Goal: Subscribe to service/newsletter

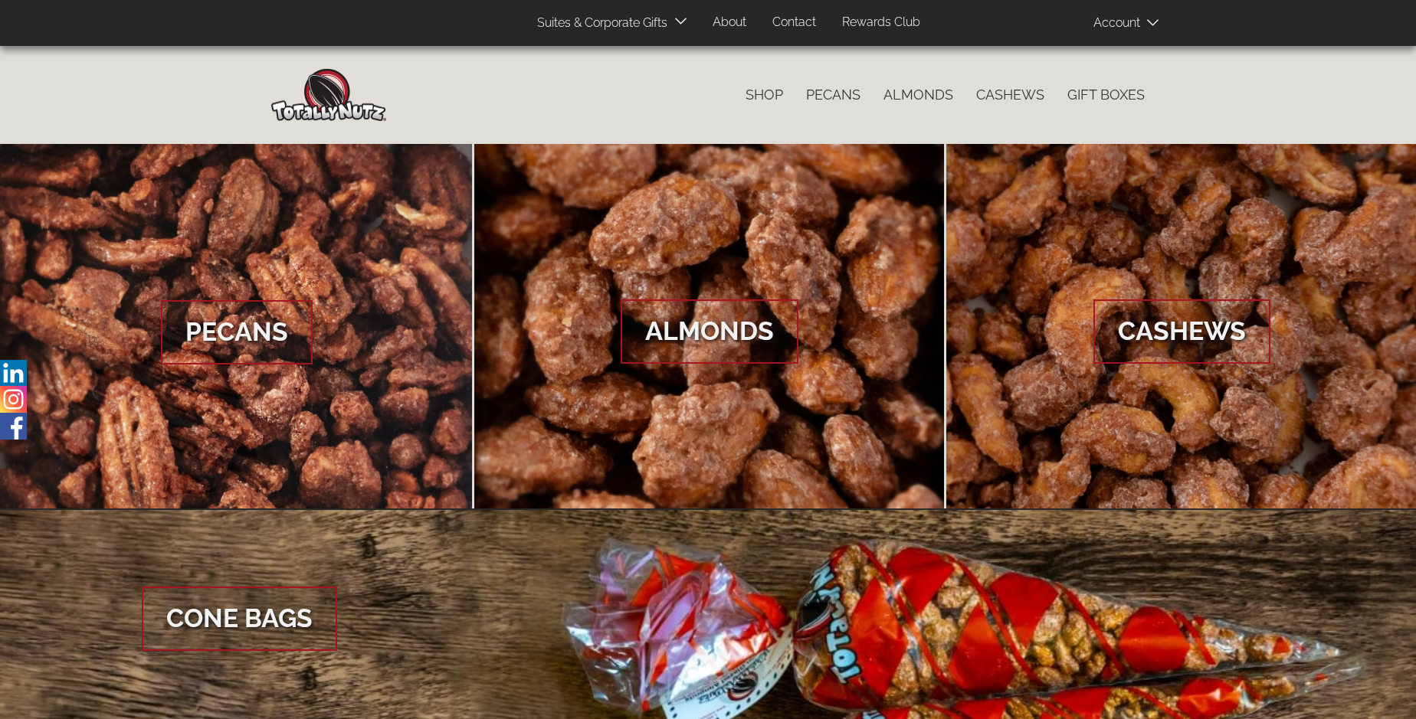
scroll to position [2290, 0]
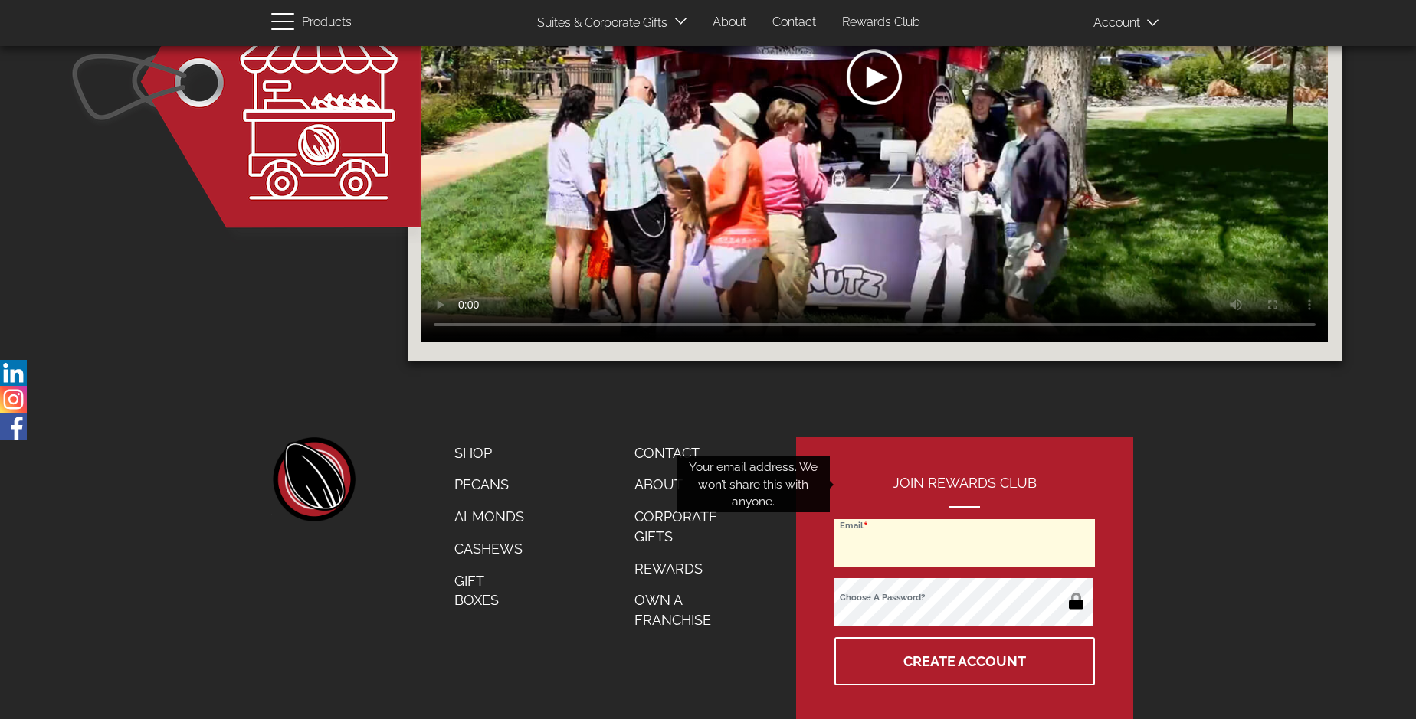
click at [965, 519] on input "Email" at bounding box center [964, 543] width 260 height 48
type input "[PERSON_NAME][EMAIL_ADDRESS][PERSON_NAME][DOMAIN_NAME]"
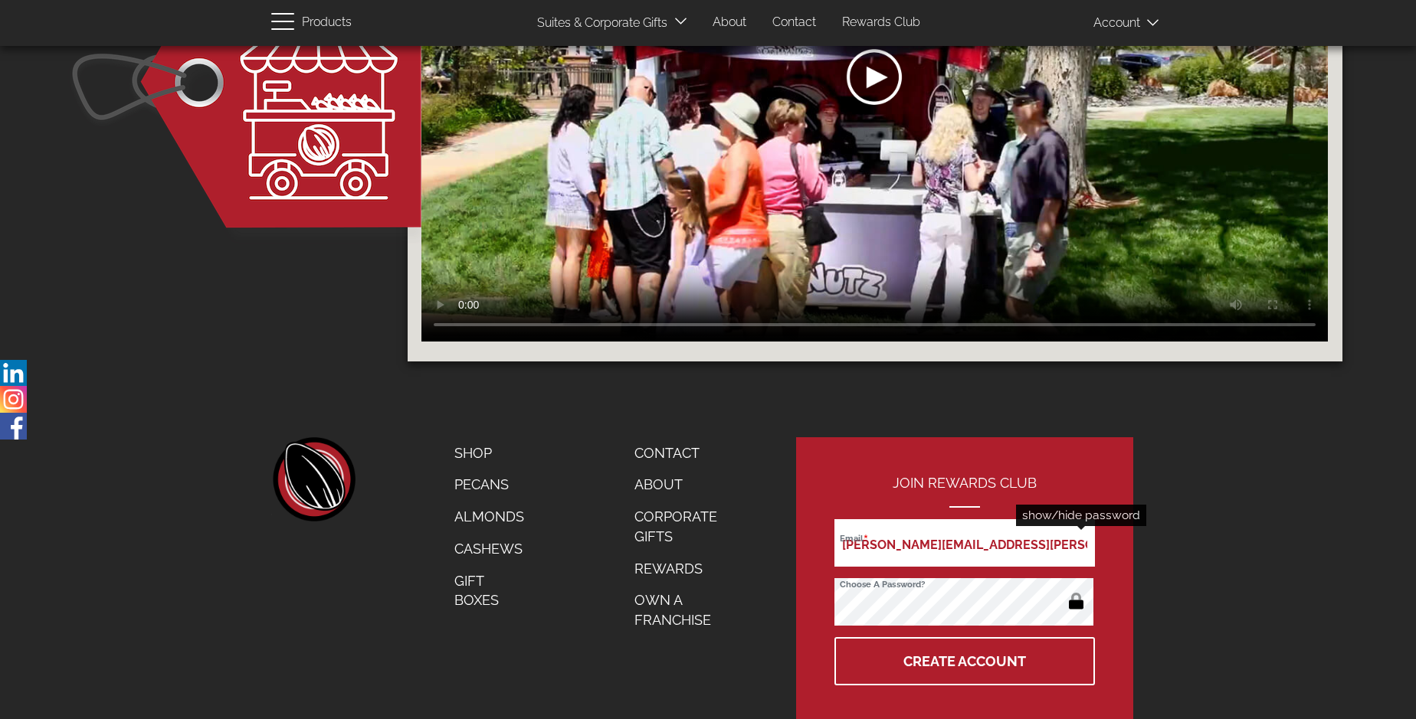
click at [1076, 591] on button "button" at bounding box center [1076, 603] width 30 height 25
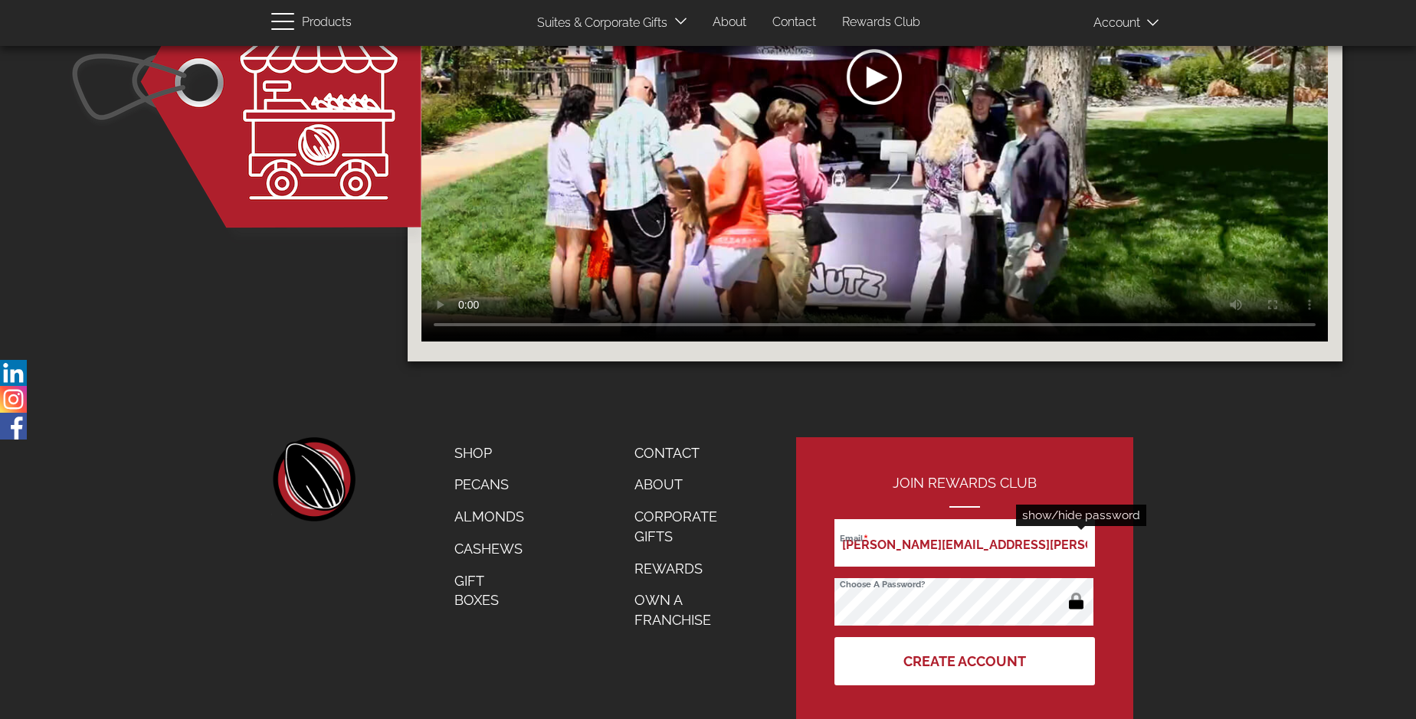
click at [965, 637] on button "Create Account" at bounding box center [964, 661] width 260 height 48
